Goal: Find specific page/section: Find specific page/section

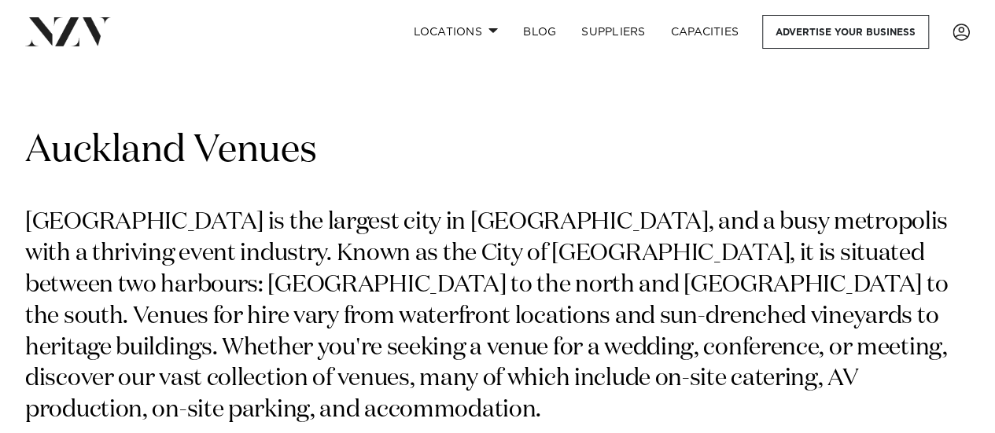
click at [151, 117] on div "Grid Map" at bounding box center [497, 110] width 969 height 31
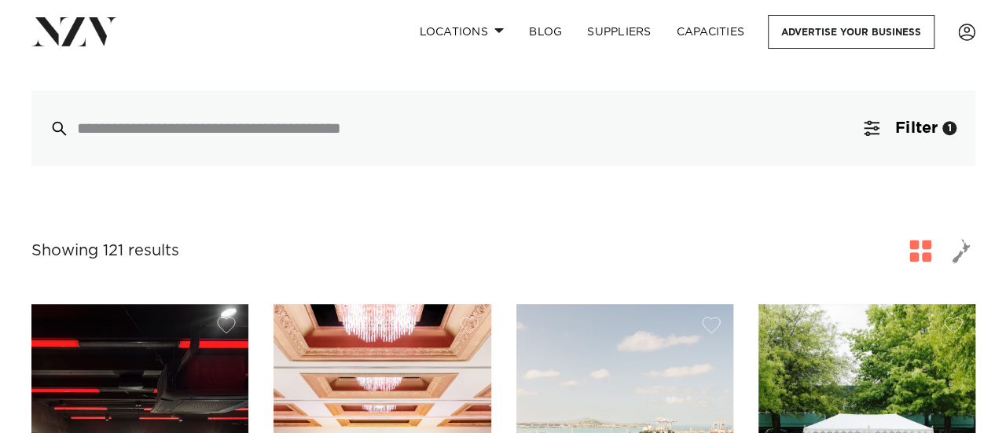
scroll to position [317, 0]
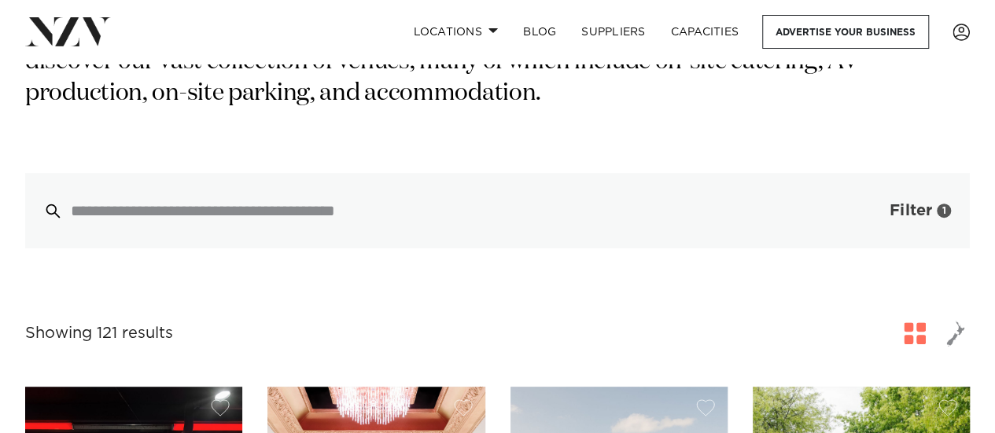
click at [936, 188] on button "Filter 1" at bounding box center [904, 210] width 131 height 75
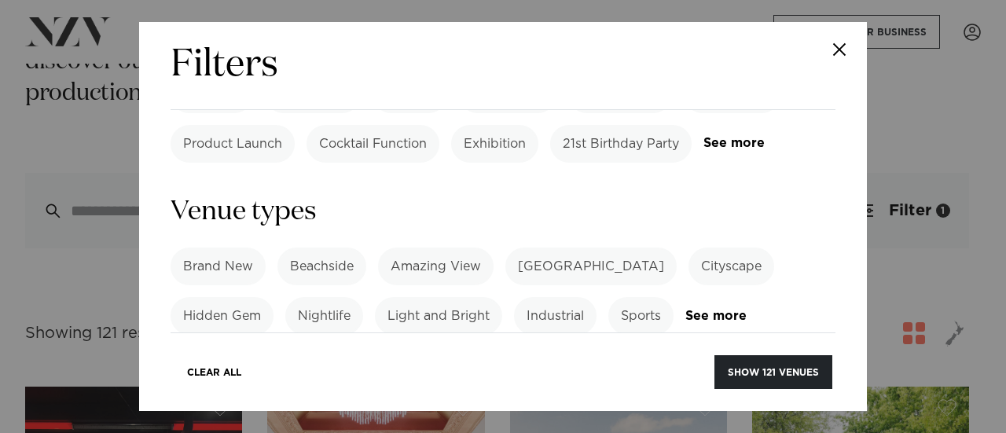
scroll to position [992, 0]
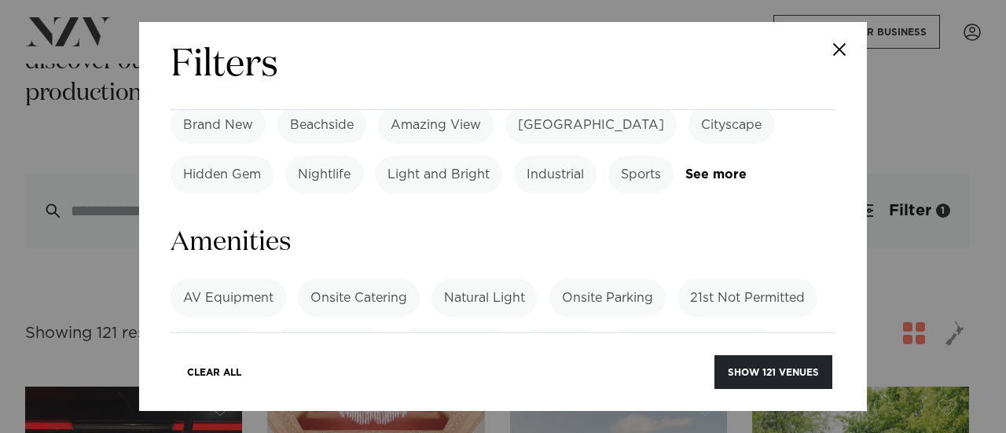
click at [327, 329] on label "BYO Beverage" at bounding box center [330, 348] width 116 height 38
click at [791, 372] on button "Show 11 venues" at bounding box center [776, 372] width 112 height 34
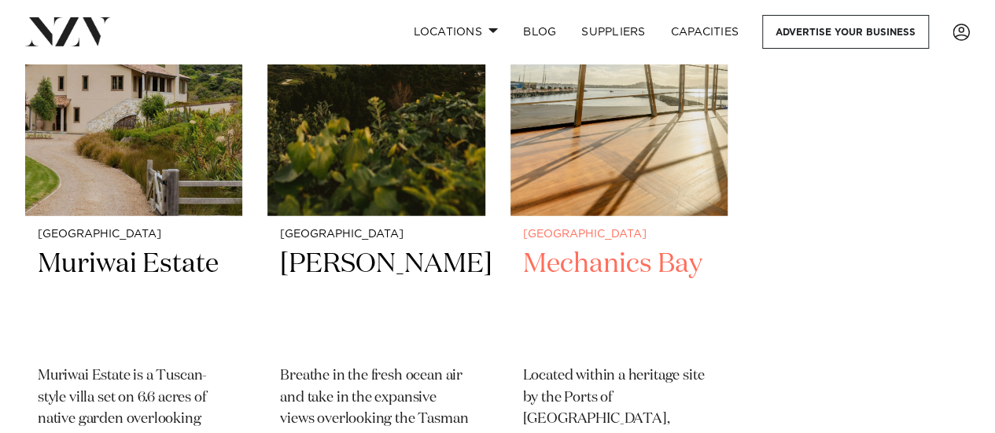
scroll to position [1731, 0]
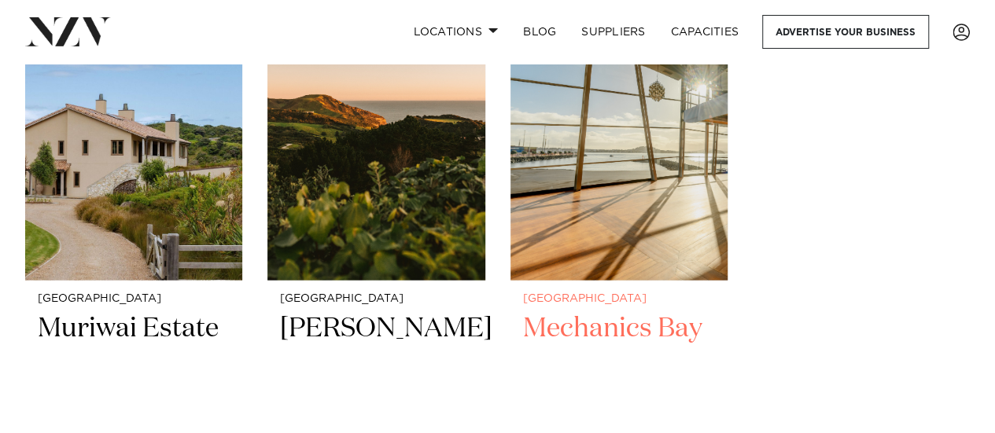
click at [647, 180] on img at bounding box center [618, 135] width 217 height 292
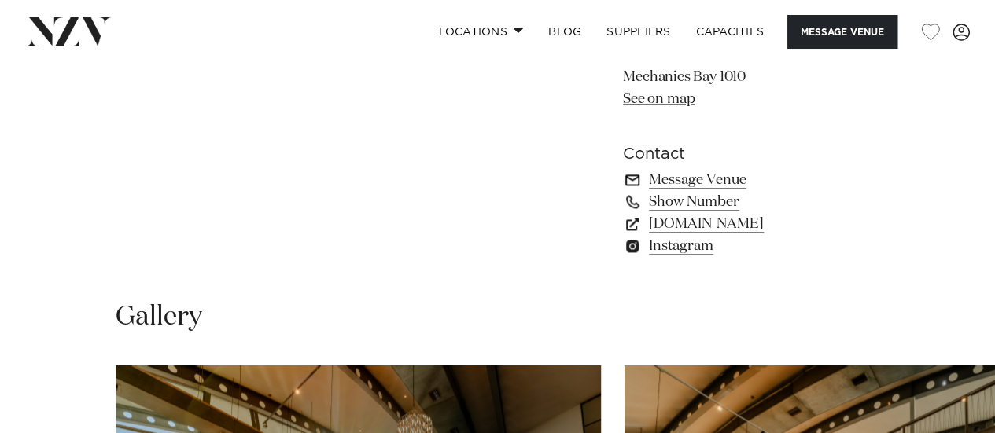
scroll to position [1012, 0]
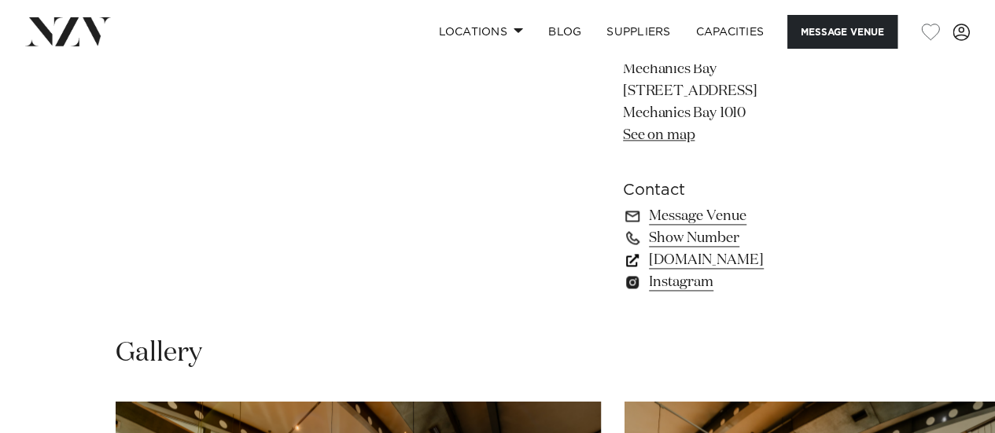
click at [742, 259] on link "mechanicsbay.co.nz" at bounding box center [751, 260] width 256 height 22
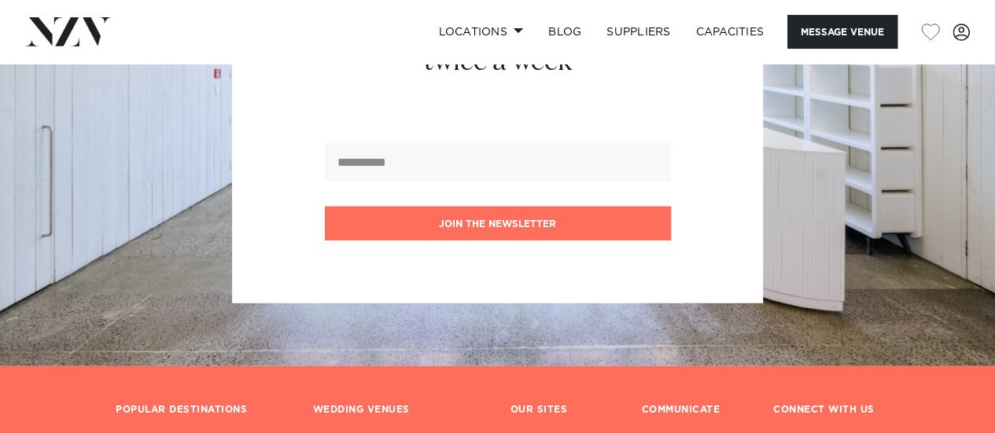
scroll to position [2403, 0]
